Goal: Task Accomplishment & Management: Use online tool/utility

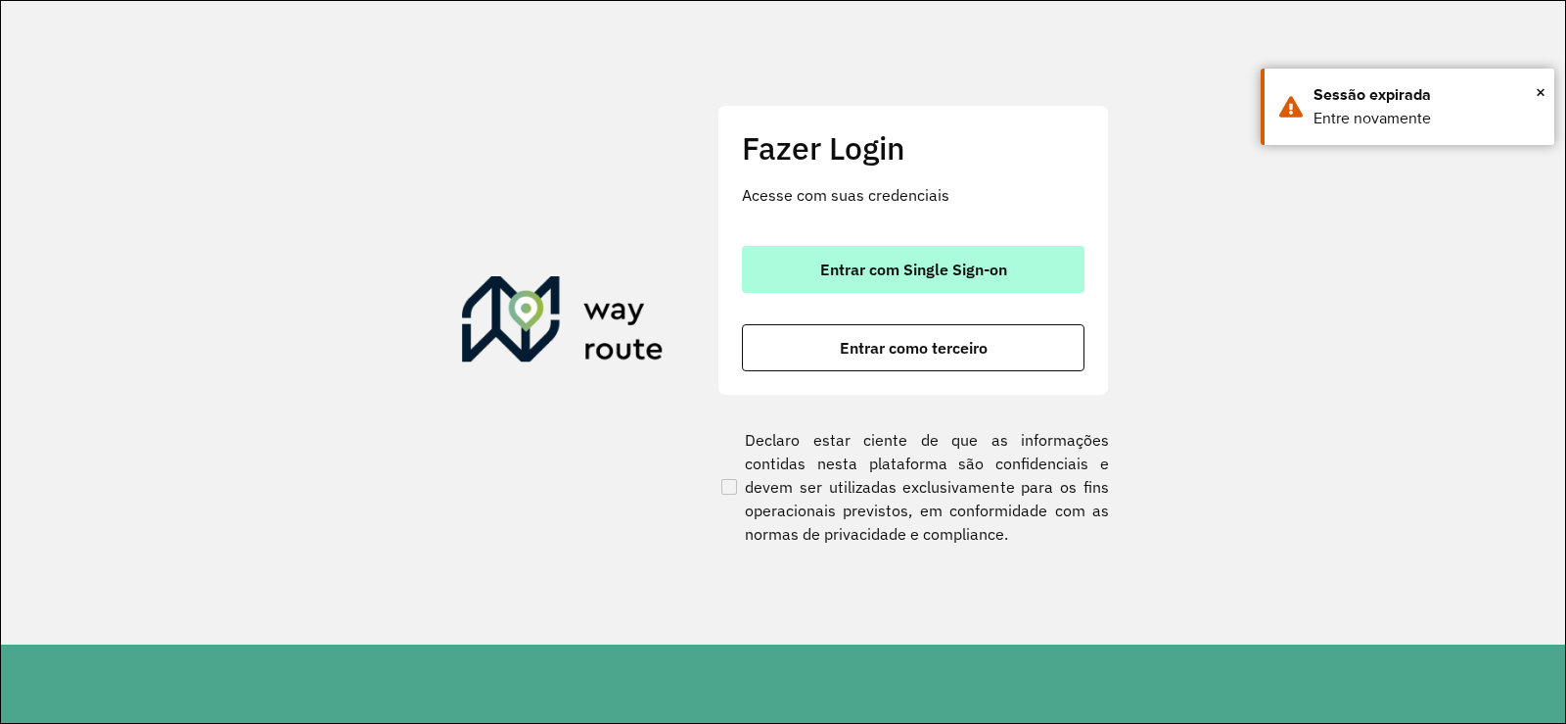
click at [948, 252] on button "Entrar com Single Sign-on" at bounding box center [913, 269] width 343 height 47
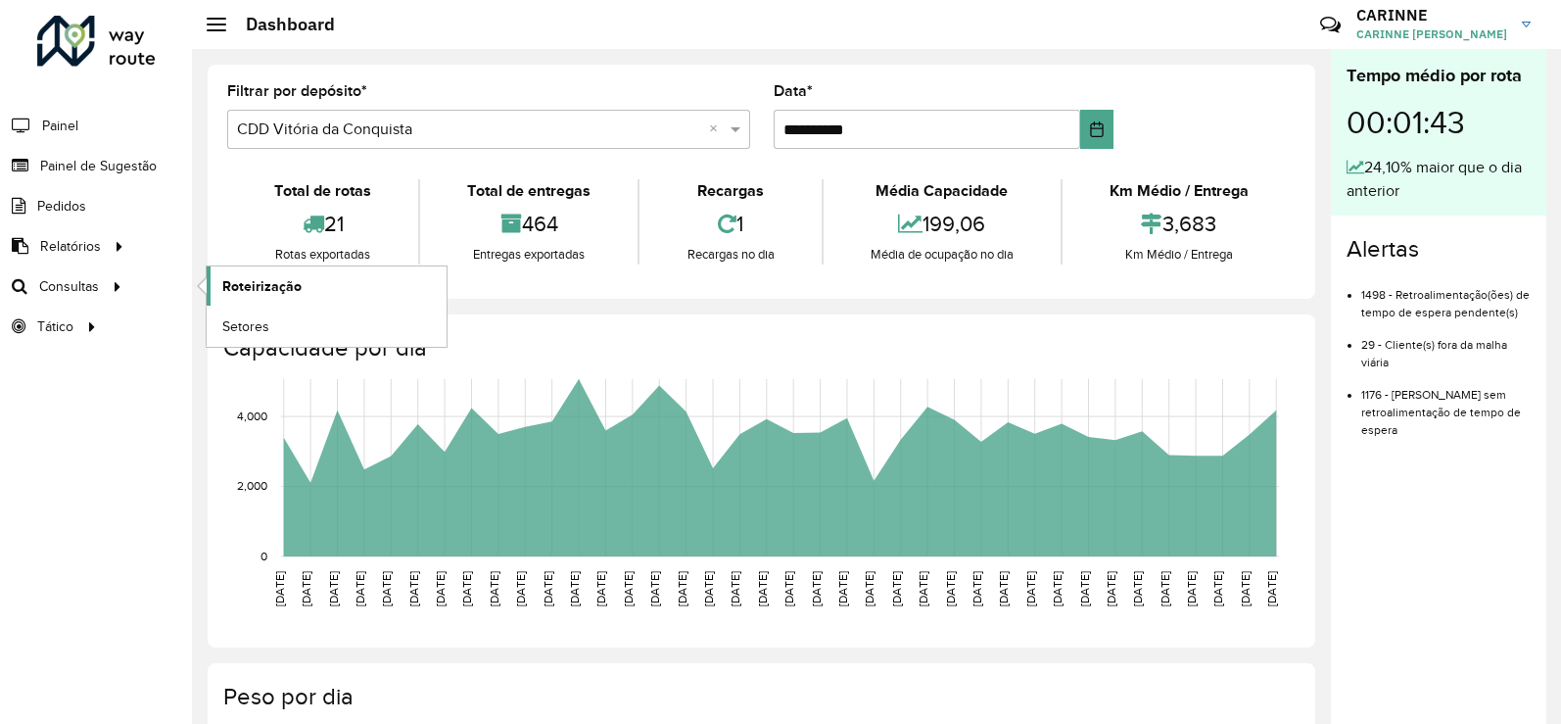
click at [244, 280] on span "Roteirização" at bounding box center [261, 286] width 79 height 21
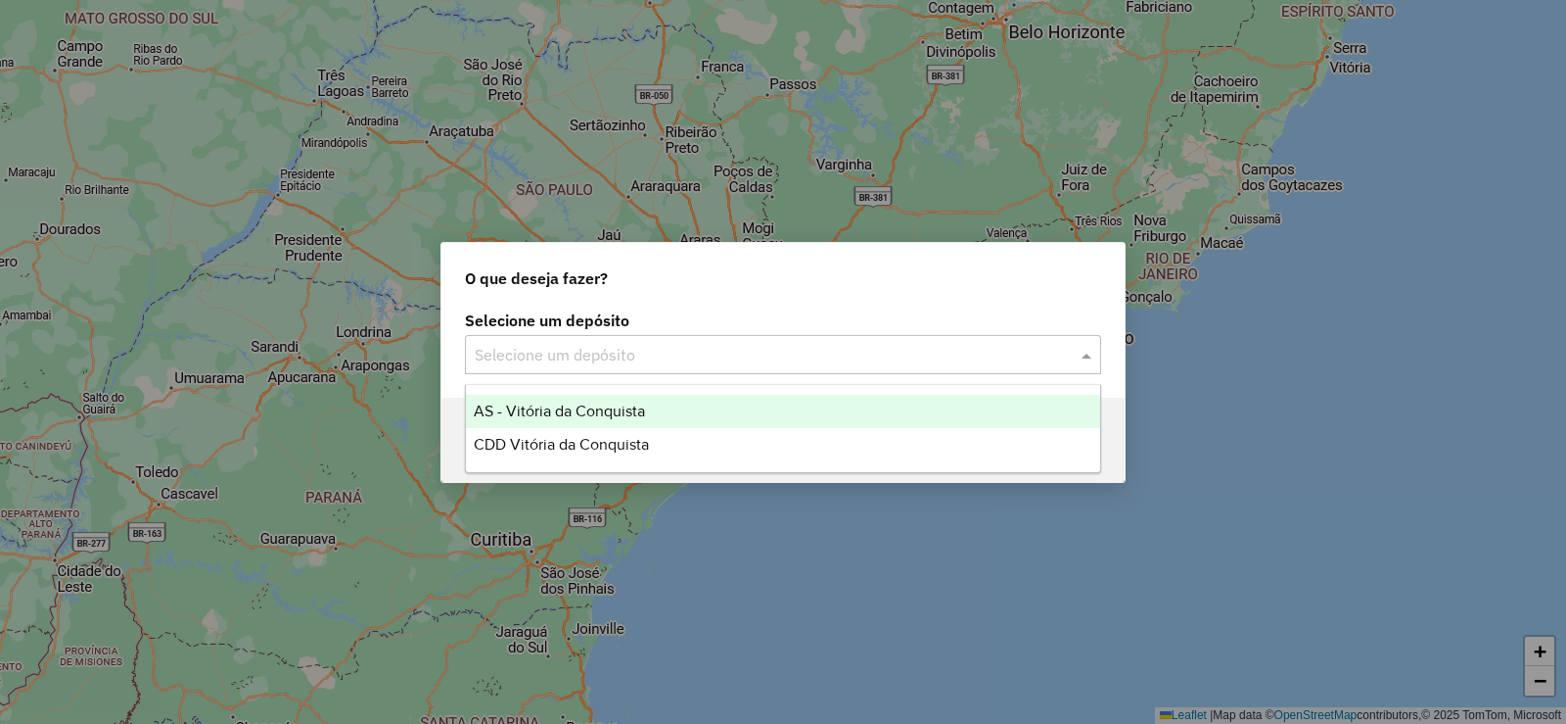
click at [684, 364] on input "text" at bounding box center [764, 355] width 578 height 23
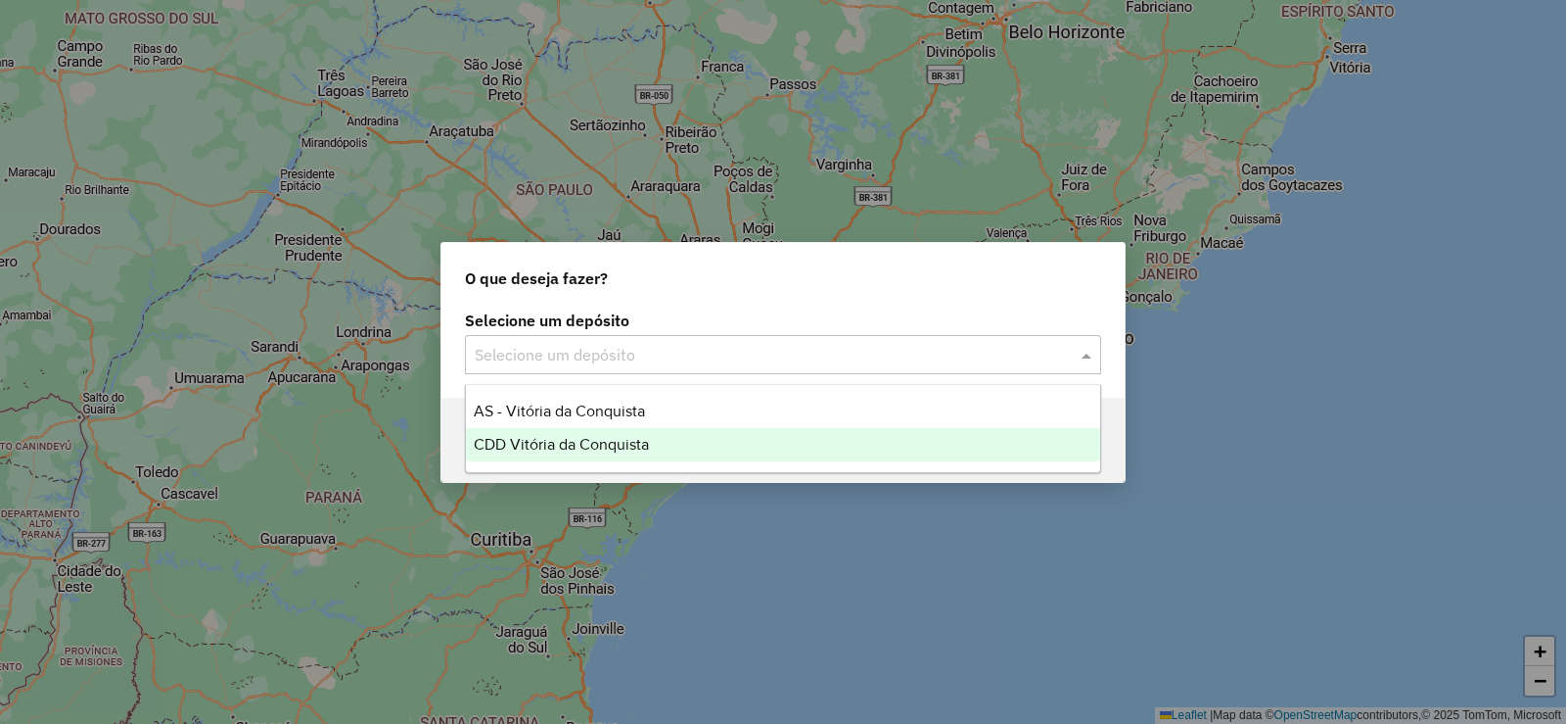
click at [641, 446] on span "CDD Vitória da Conquista" at bounding box center [561, 444] width 175 height 17
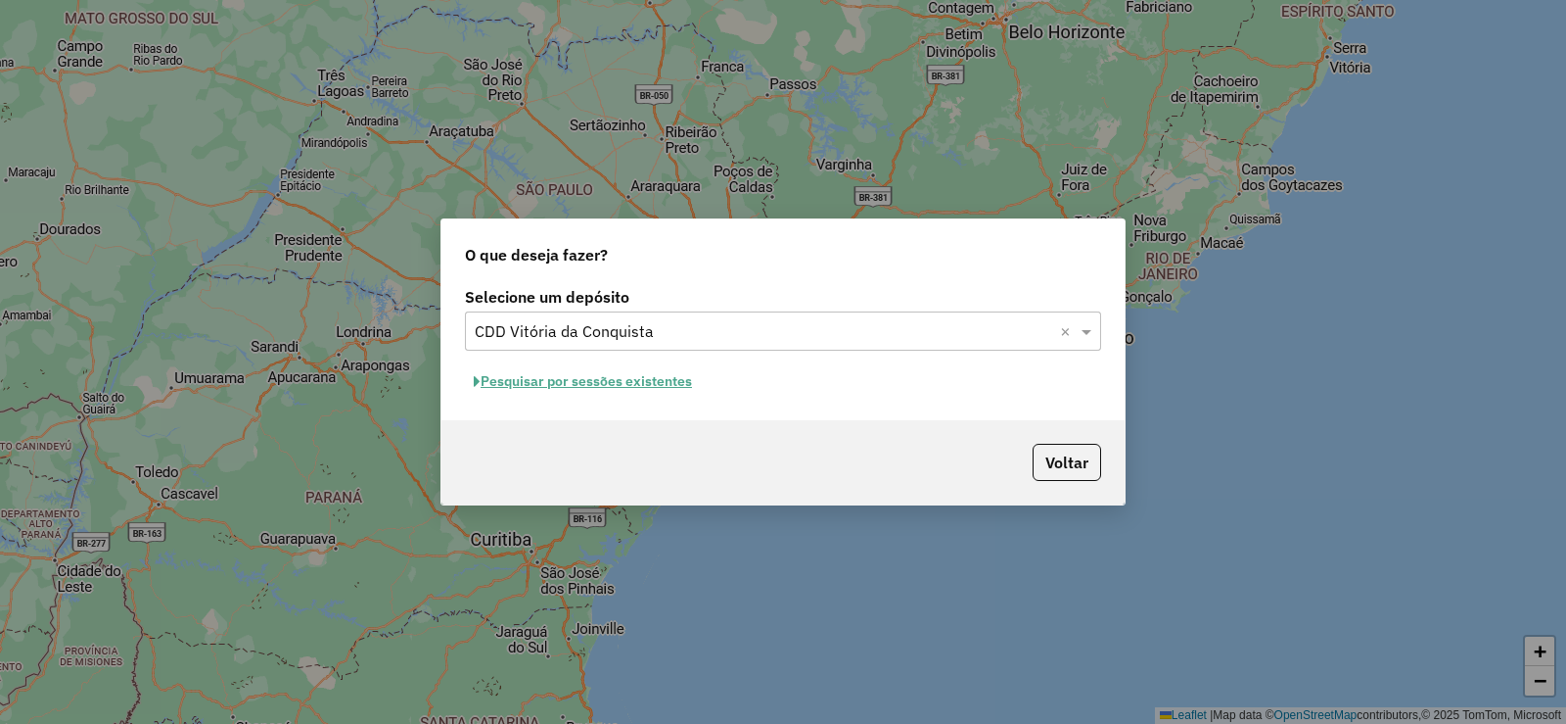
click at [555, 379] on button "Pesquisar por sessões existentes" at bounding box center [583, 381] width 236 height 30
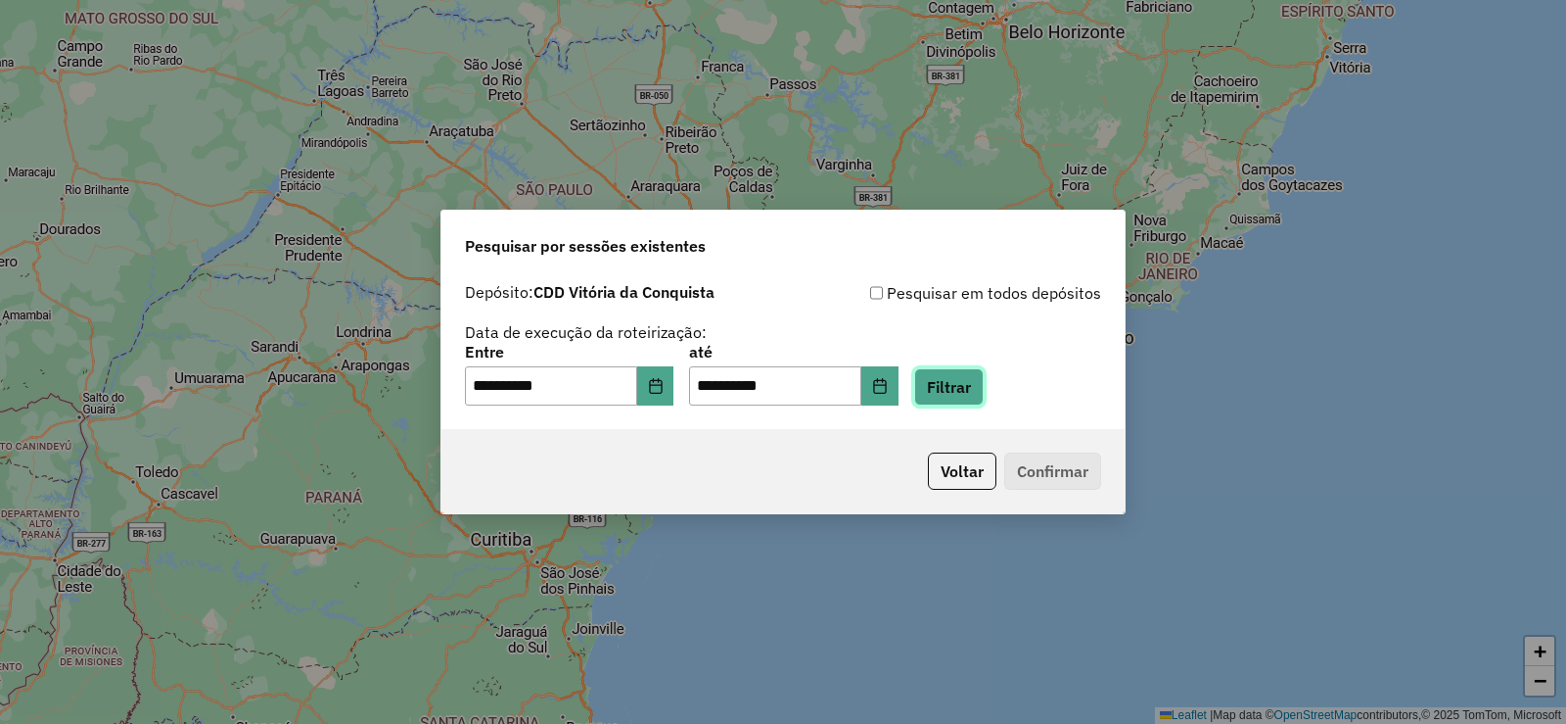
click at [969, 383] on button "Filtrar" at bounding box center [949, 386] width 70 height 37
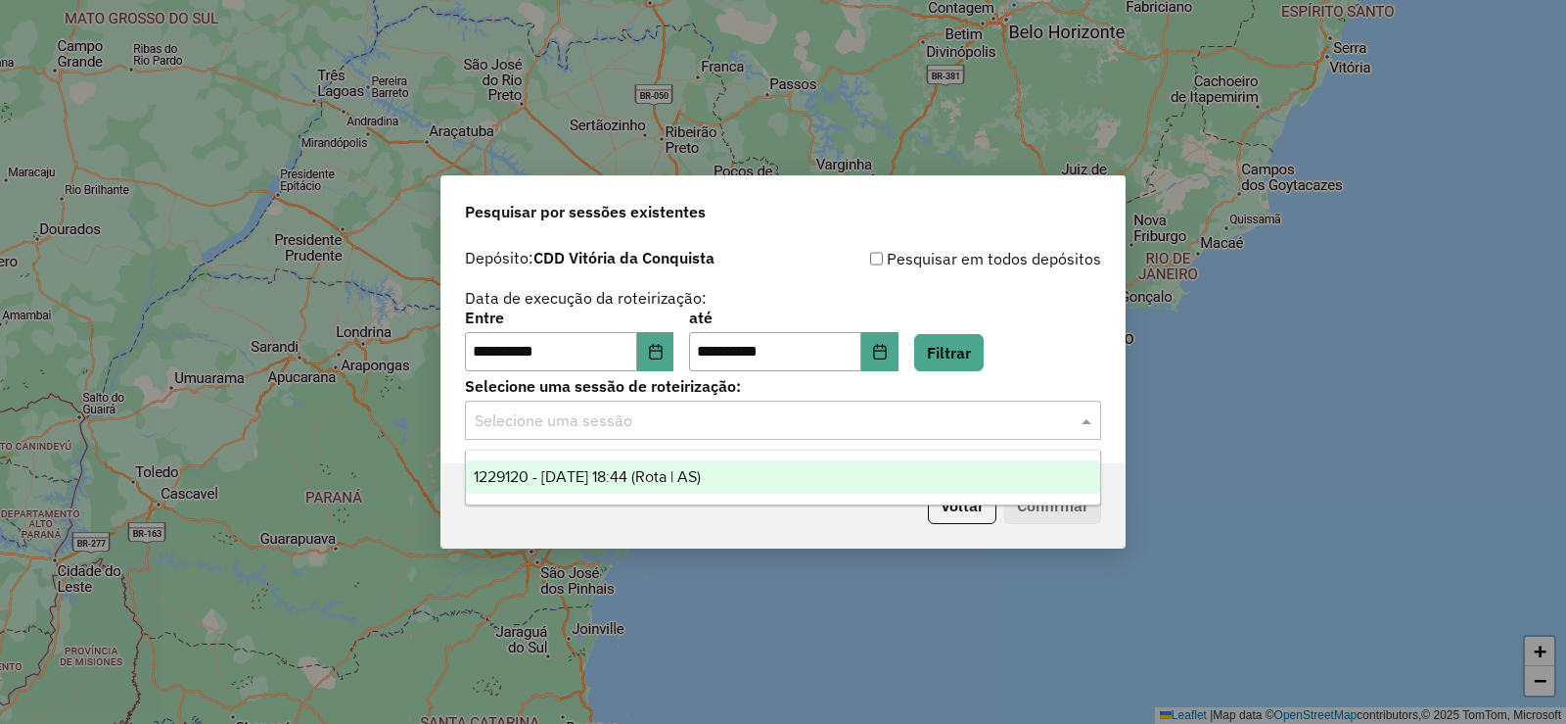
click at [972, 413] on input "text" at bounding box center [764, 420] width 578 height 23
click at [802, 482] on div "1229120 - 13/08/2025 18:44 (Rota | AS)" at bounding box center [783, 476] width 634 height 33
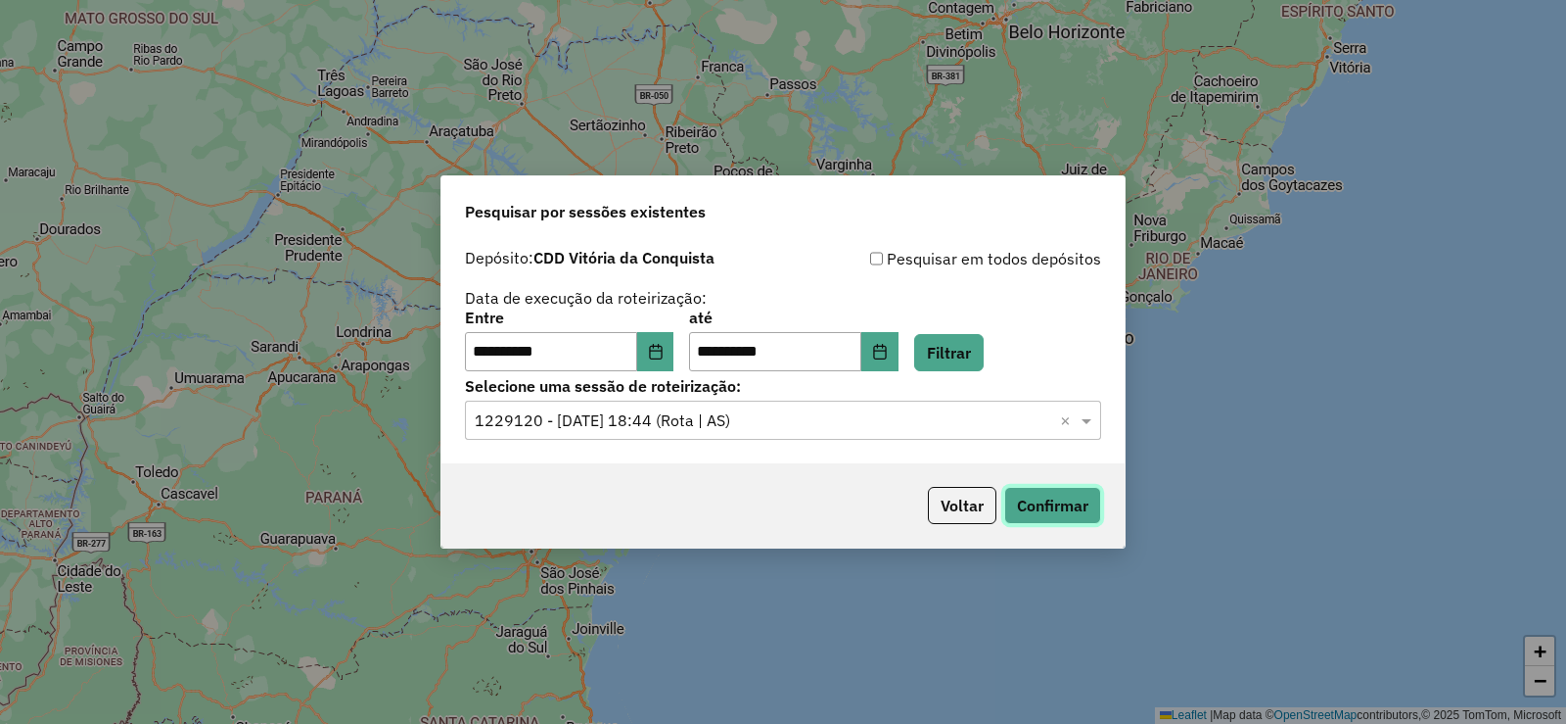
click at [1031, 492] on button "Confirmar" at bounding box center [1052, 505] width 97 height 37
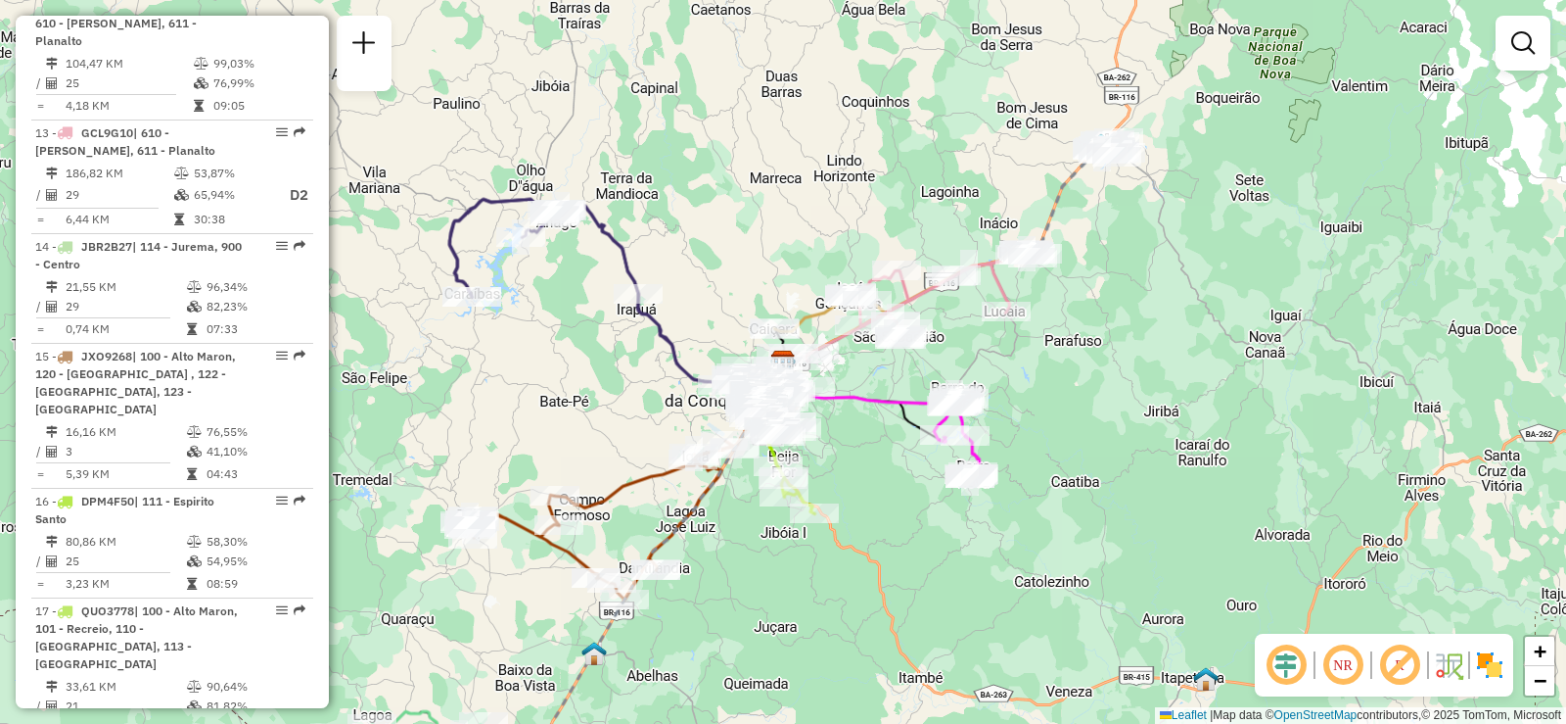
scroll to position [2154, 0]
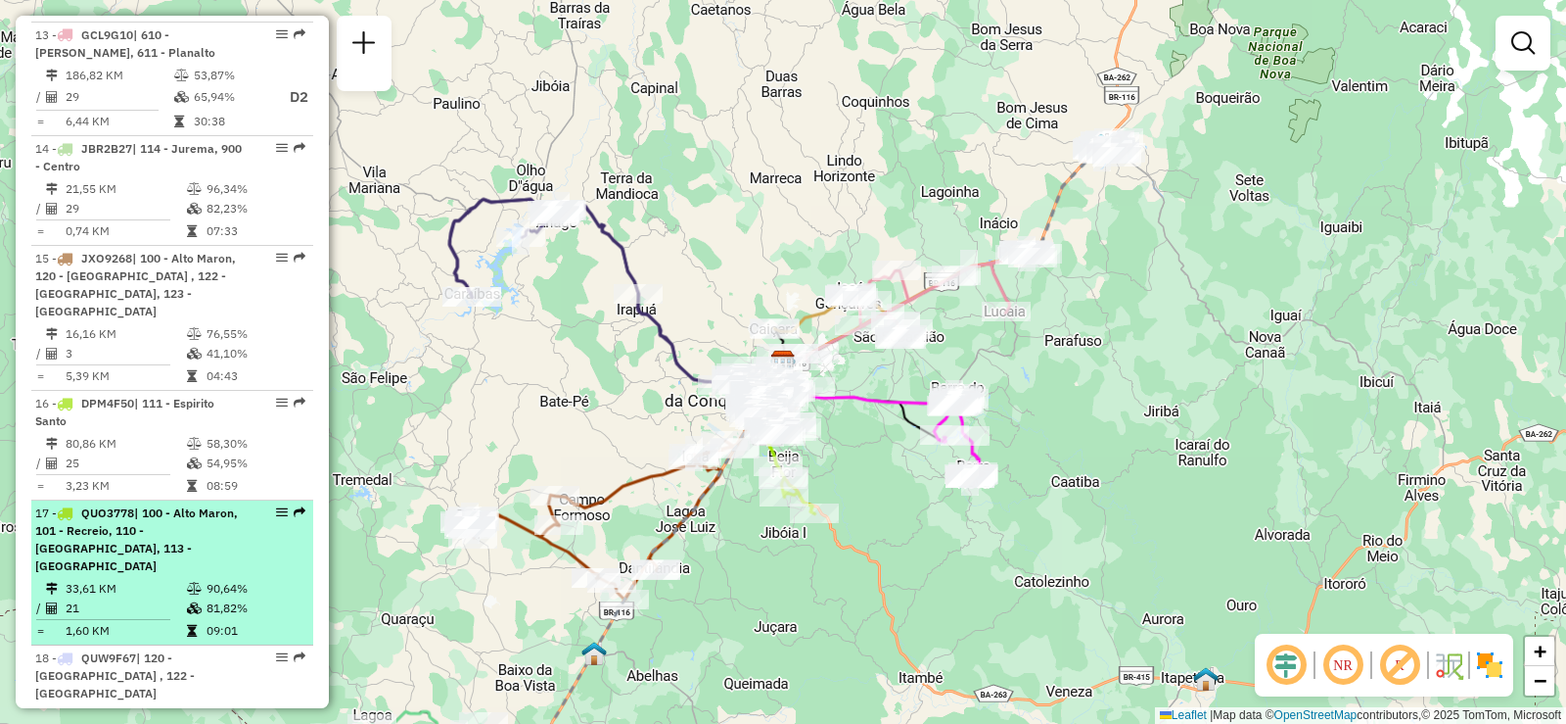
select select "**********"
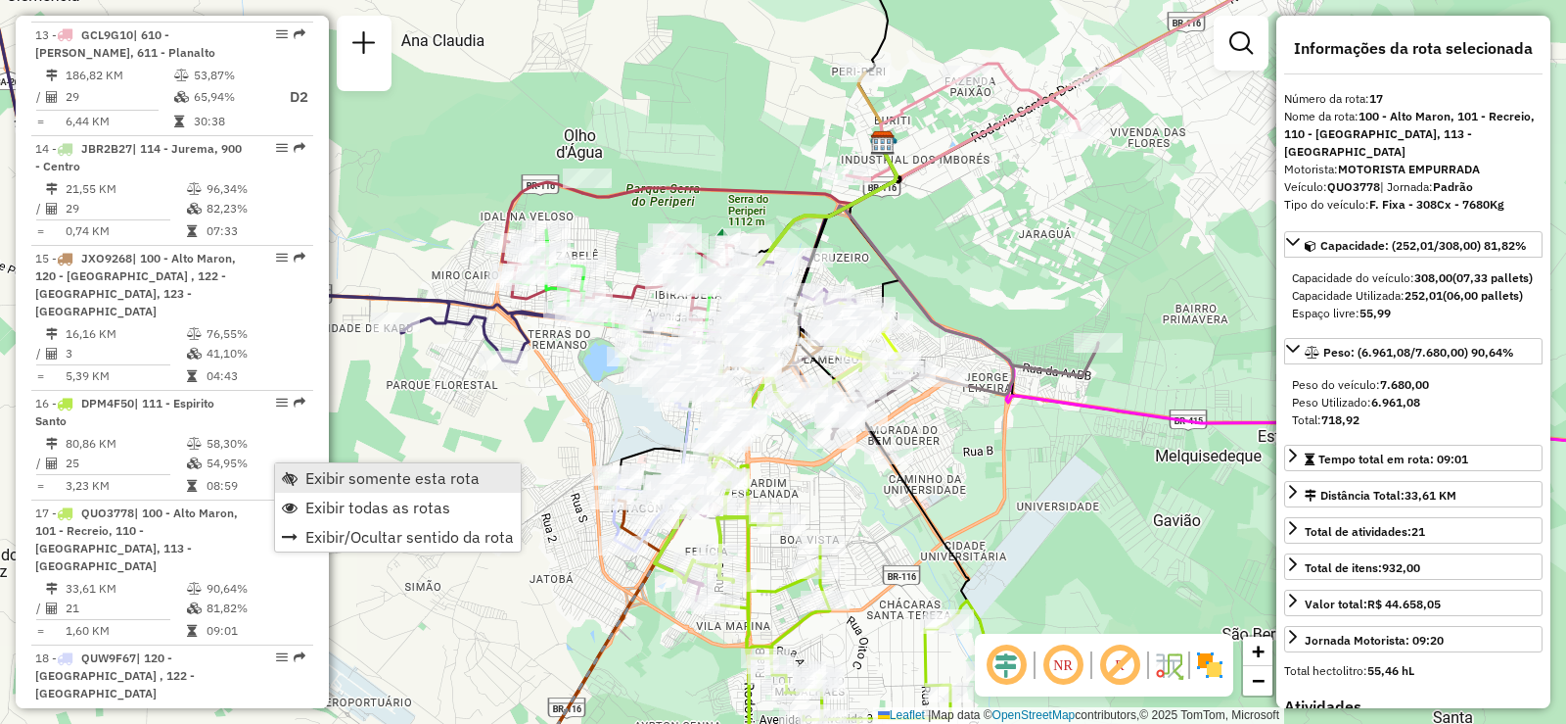
click at [307, 484] on span "Exibir somente esta rota" at bounding box center [392, 478] width 174 height 16
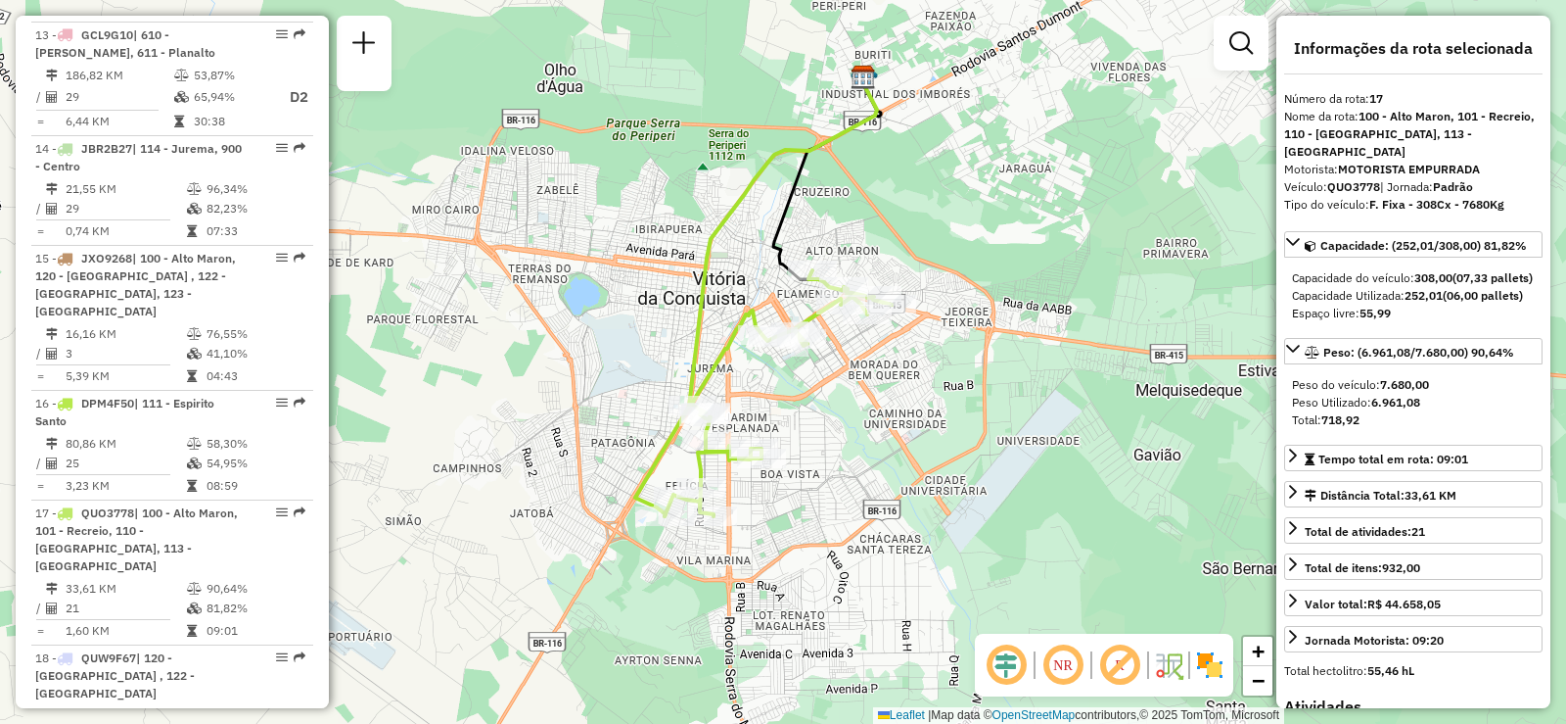
drag, startPoint x: 912, startPoint y: 508, endPoint x: 893, endPoint y: 443, distance: 68.5
click at [893, 443] on div "Janela de atendimento Grade de atendimento Capacidade Transportadoras Veículos …" at bounding box center [783, 362] width 1566 height 724
